Goal: Answer question/provide support

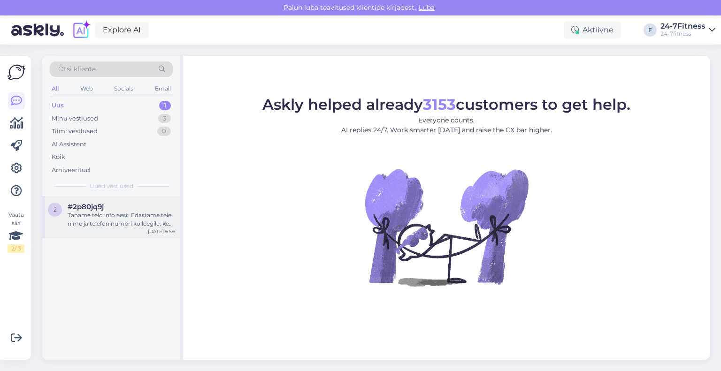
click at [104, 224] on div "Täname teid info eest. Edastame teie nime ja telefoninumbri kolleegile, kes saa…" at bounding box center [121, 219] width 107 height 17
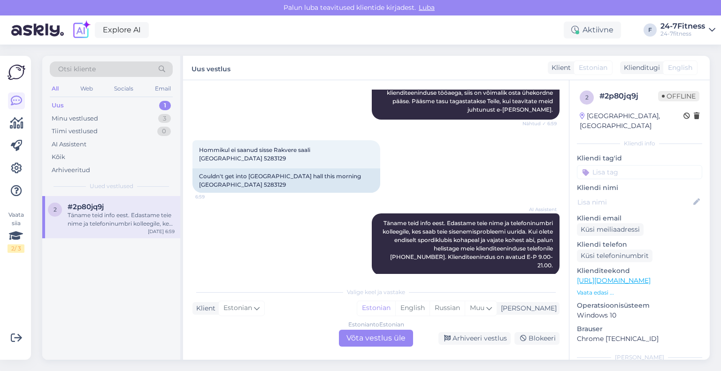
scroll to position [284, 0]
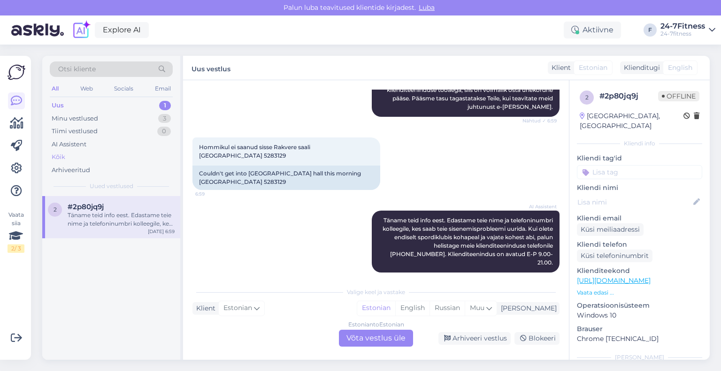
click at [82, 152] on div "Kõik" at bounding box center [111, 157] width 123 height 13
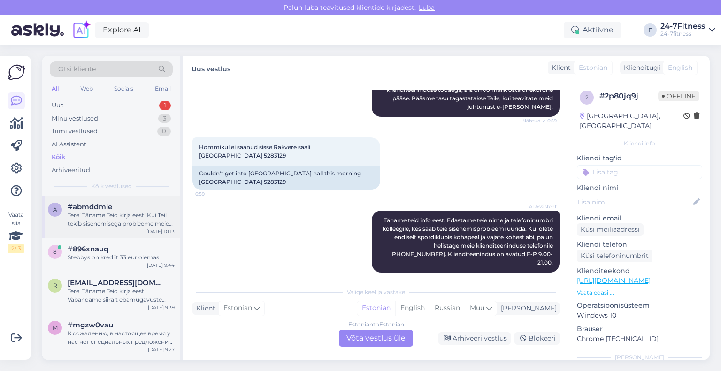
click at [124, 217] on div "Tere! Täname Teid kirja eest! Kui Teil tekib sisenemisega probleeme meie kliend…" at bounding box center [121, 219] width 107 height 17
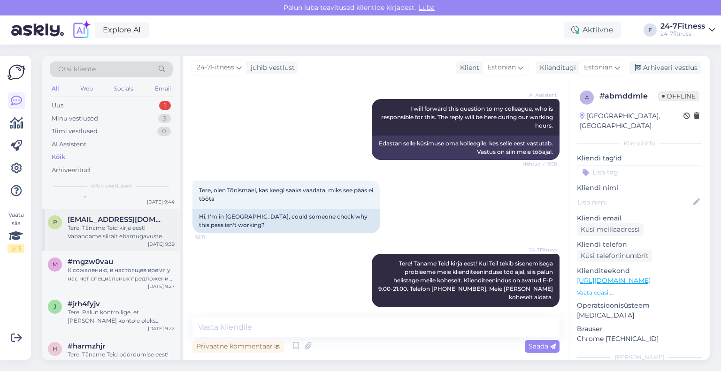
scroll to position [47, 0]
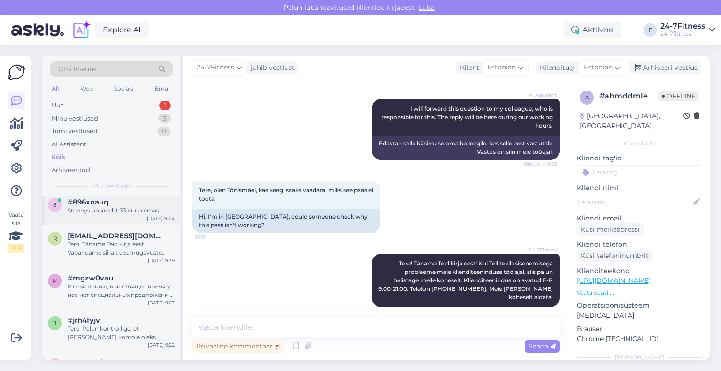
click at [124, 216] on div "8 #896xnauq Stebbys on krediit 33 eur olemas [DATE] 9:44" at bounding box center [111, 208] width 138 height 34
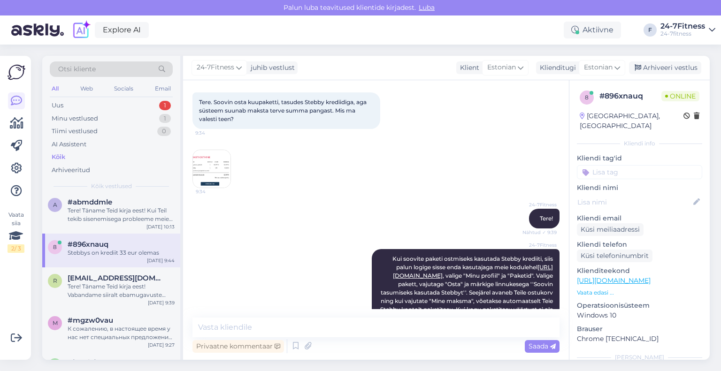
scroll to position [213, 0]
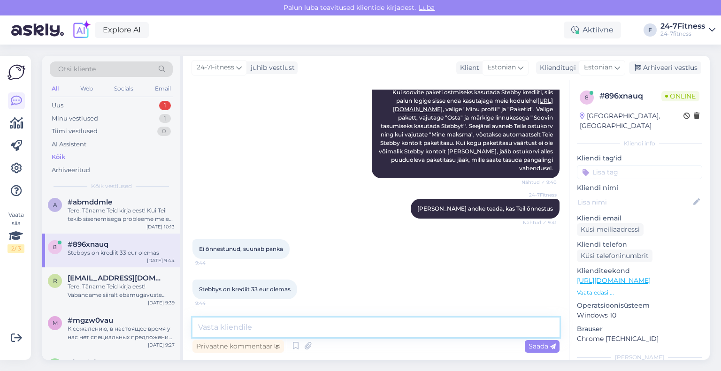
click at [302, 331] on textarea at bounding box center [375, 328] width 367 height 20
click at [331, 327] on textarea at bounding box center [375, 328] width 367 height 20
click at [360, 236] on div "Ei õnnestunud, suunab panka 9:44" at bounding box center [375, 249] width 367 height 40
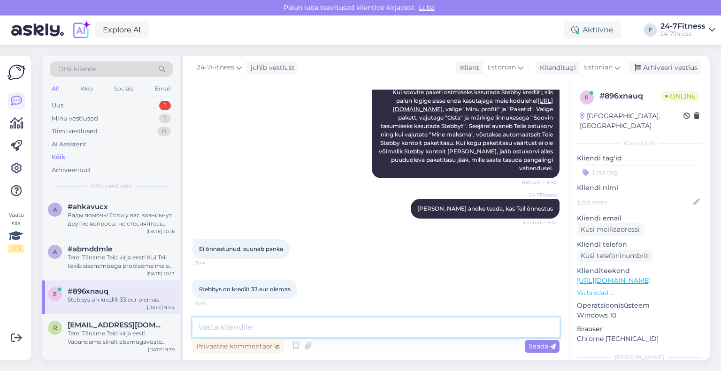
click at [360, 330] on textarea at bounding box center [375, 328] width 367 height 20
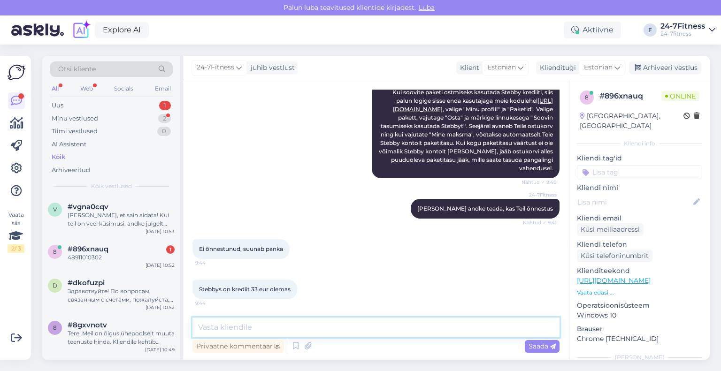
scroll to position [319, 0]
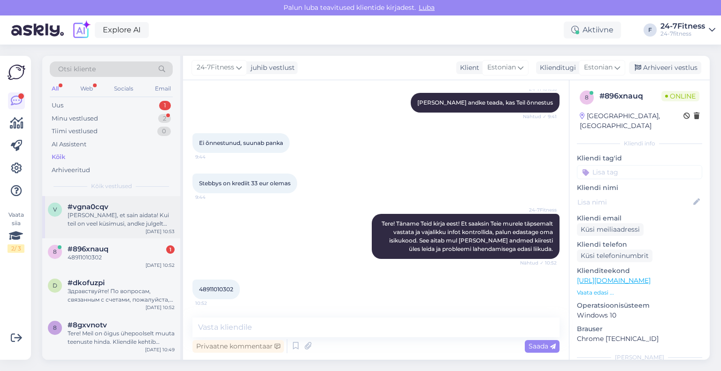
click at [132, 222] on div "[PERSON_NAME], et sain aidata! Kui teil on veel küsimusi, andke julgelt teada." at bounding box center [121, 219] width 107 height 17
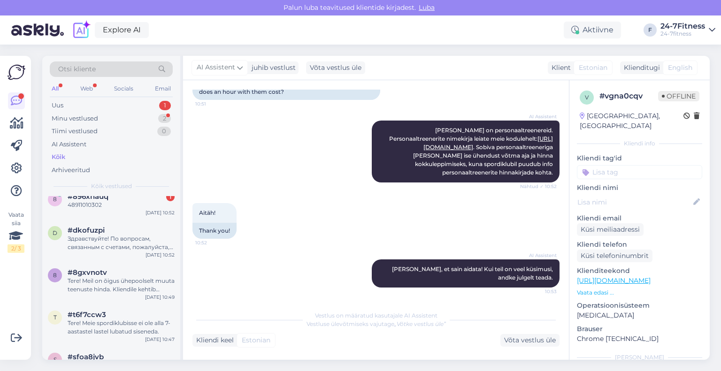
scroll to position [94, 0]
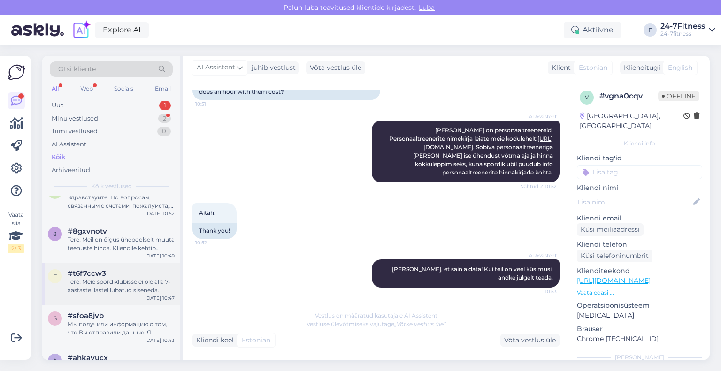
click at [121, 291] on div "Tere! Meie spordiklubisse ei ole alla 7-aastastel lastel lubatud siseneda." at bounding box center [121, 286] width 107 height 17
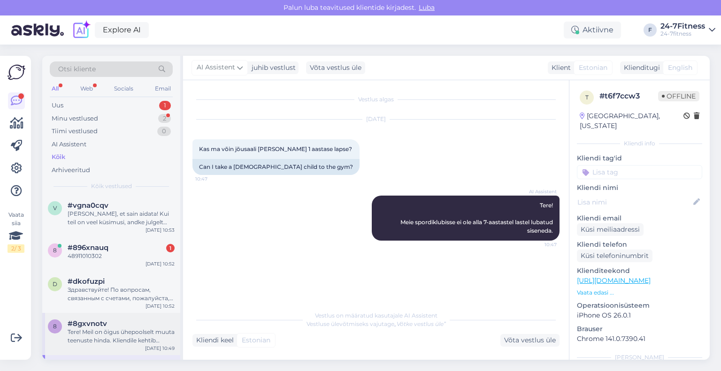
scroll to position [0, 0]
click at [103, 296] on div "Здравствуйте! По вопросам, связанным с счетами, пожалуйста, обращайтесь по адре…" at bounding box center [121, 295] width 107 height 17
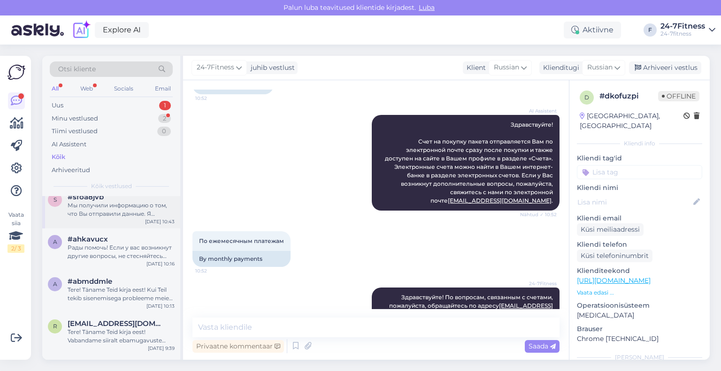
scroll to position [235, 0]
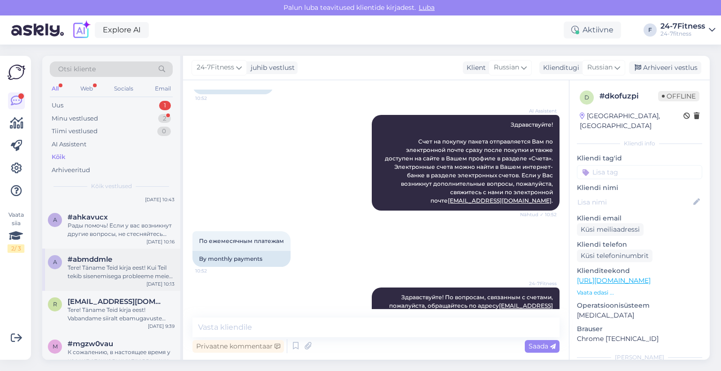
click at [105, 262] on span "#abmddmle" at bounding box center [90, 259] width 45 height 8
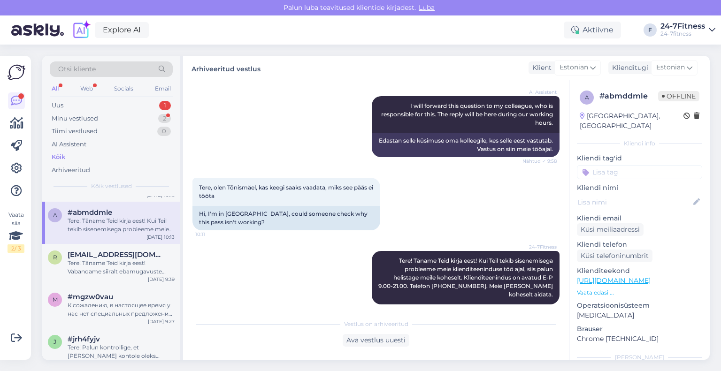
scroll to position [289, 0]
click at [117, 274] on div "Tere! Täname Teid kirja eest! Vabandame siiralt ebamugavuste pärast, et Teil ei…" at bounding box center [121, 267] width 107 height 17
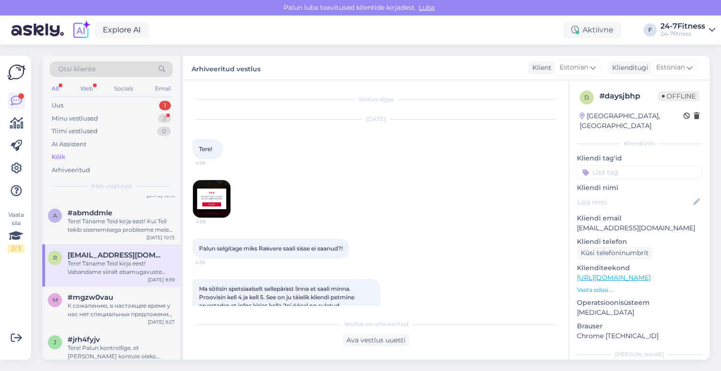
scroll to position [160, 0]
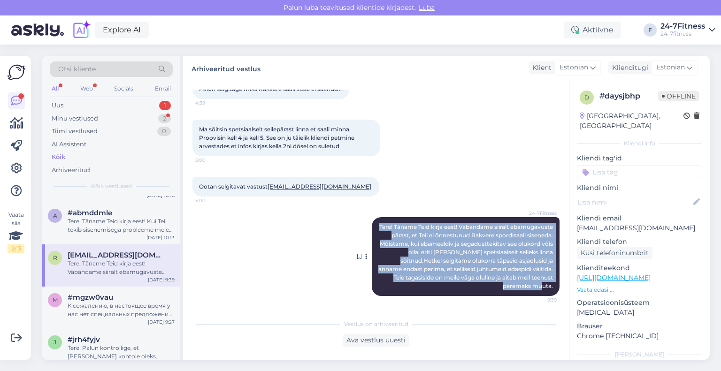
drag, startPoint x: 548, startPoint y: 286, endPoint x: 408, endPoint y: 221, distance: 154.7
click at [408, 221] on div "24-7Fitness Tere! Täname Teid kirja eest! Vabandame siiralt ebamugavuste pärast…" at bounding box center [466, 256] width 188 height 79
copy span "Tere! Täname Teid kirja eest! Vabandame siiralt ebamugavuste pärast, et Teil ei…"
